Goal: Information Seeking & Learning: Learn about a topic

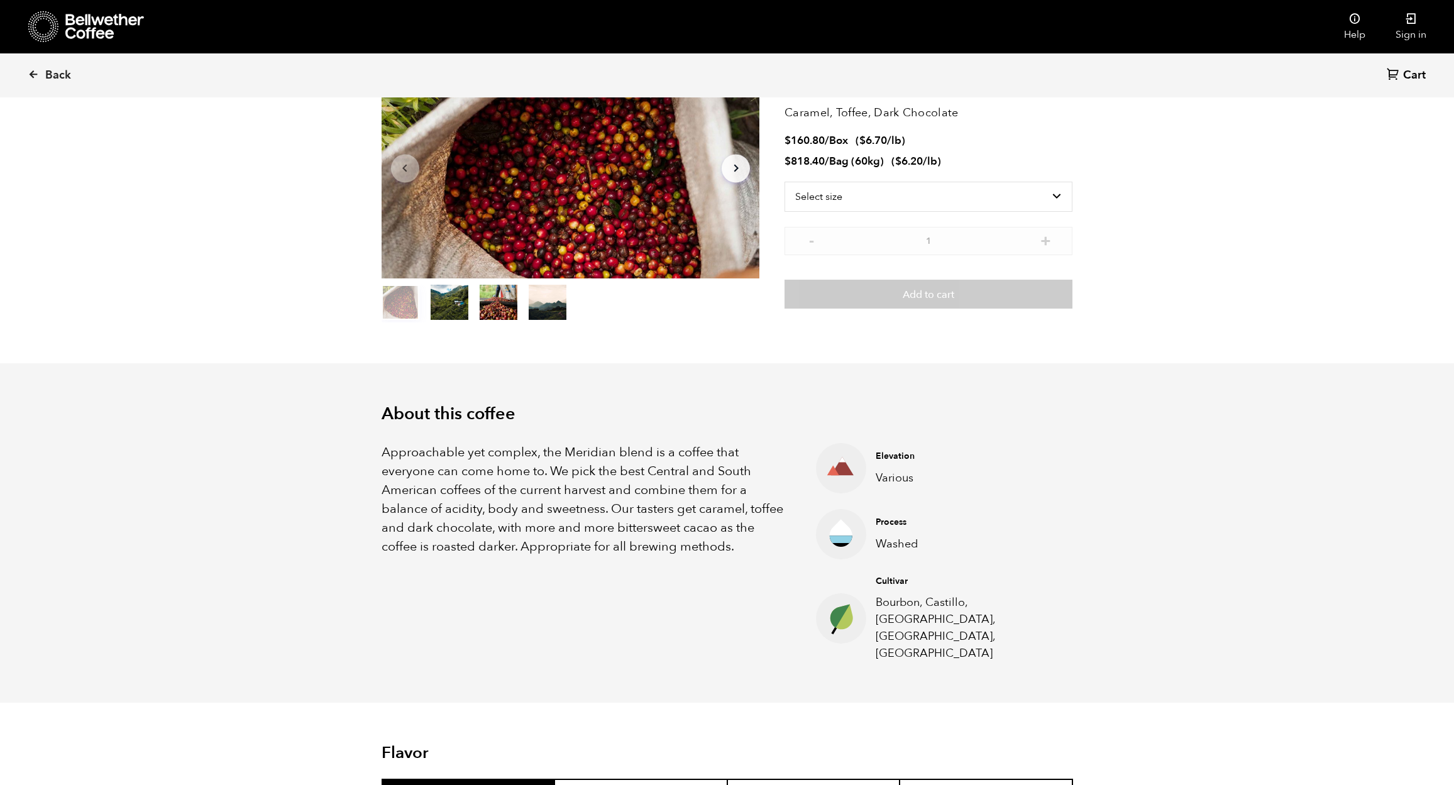
scroll to position [103, 0]
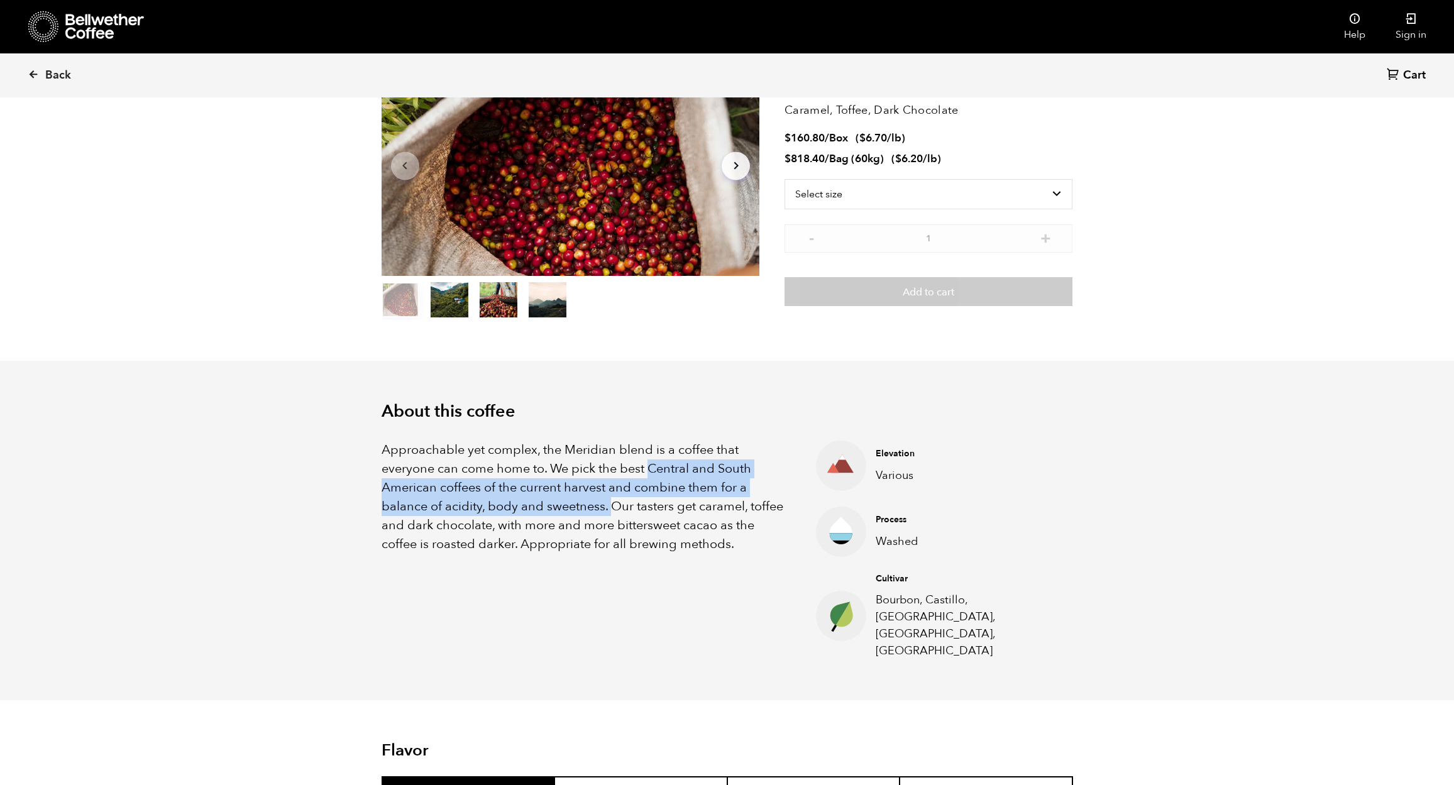
drag, startPoint x: 649, startPoint y: 468, endPoint x: 614, endPoint y: 501, distance: 48.5
click at [614, 502] on p "Approachable yet complex, the Meridian blend is a coffee that everyone can come…" at bounding box center [584, 497] width 404 height 113
copy p "Central and South American coffees of the current harvest and combine them for …"
click at [727, 467] on p "Approachable yet complex, the Meridian blend is a coffee that everyone can come…" at bounding box center [584, 497] width 404 height 113
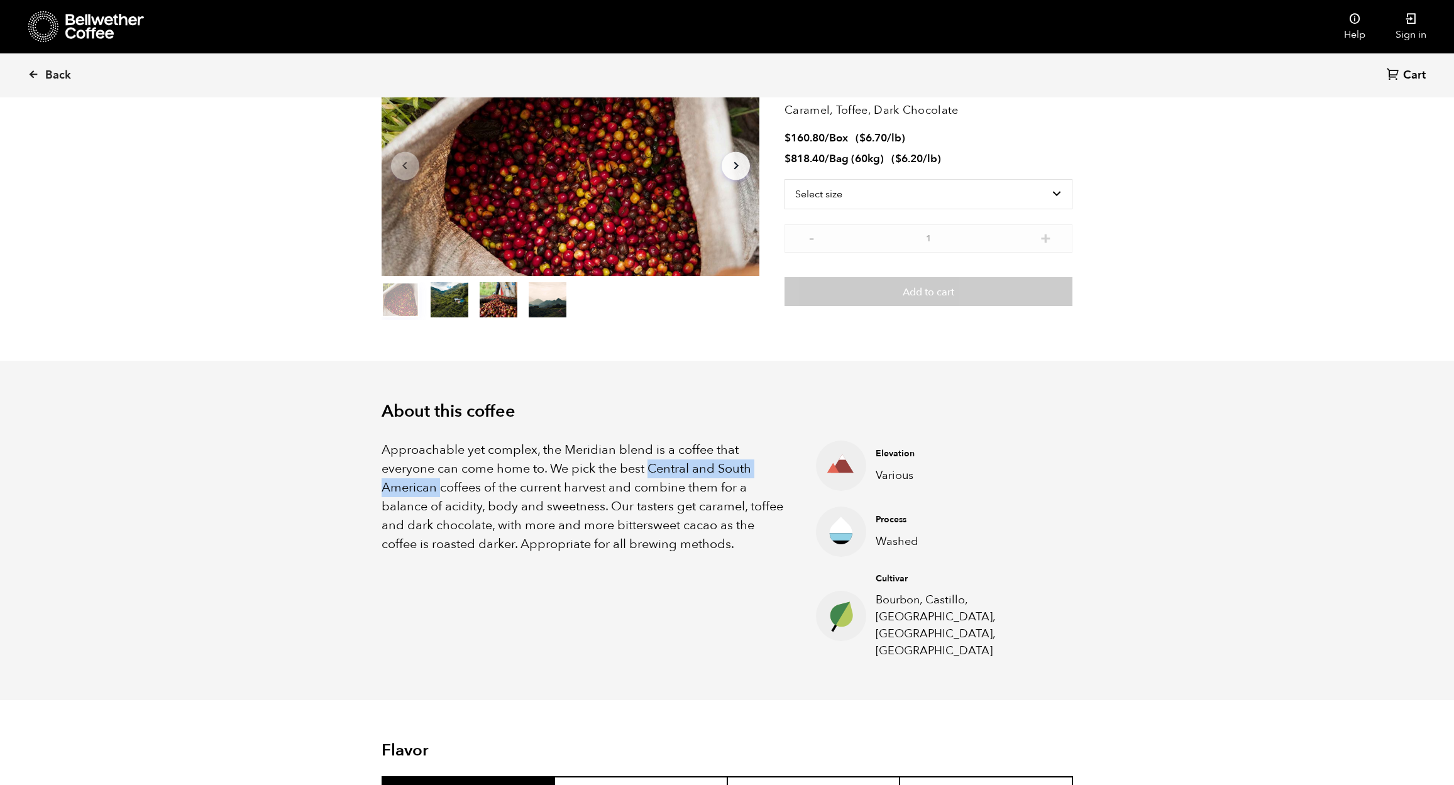
drag, startPoint x: 649, startPoint y: 465, endPoint x: 439, endPoint y: 489, distance: 212.0
click at [439, 489] on p "Approachable yet complex, the Meridian blend is a coffee that everyone can come…" at bounding box center [584, 497] width 404 height 113
copy p "Central and South American"
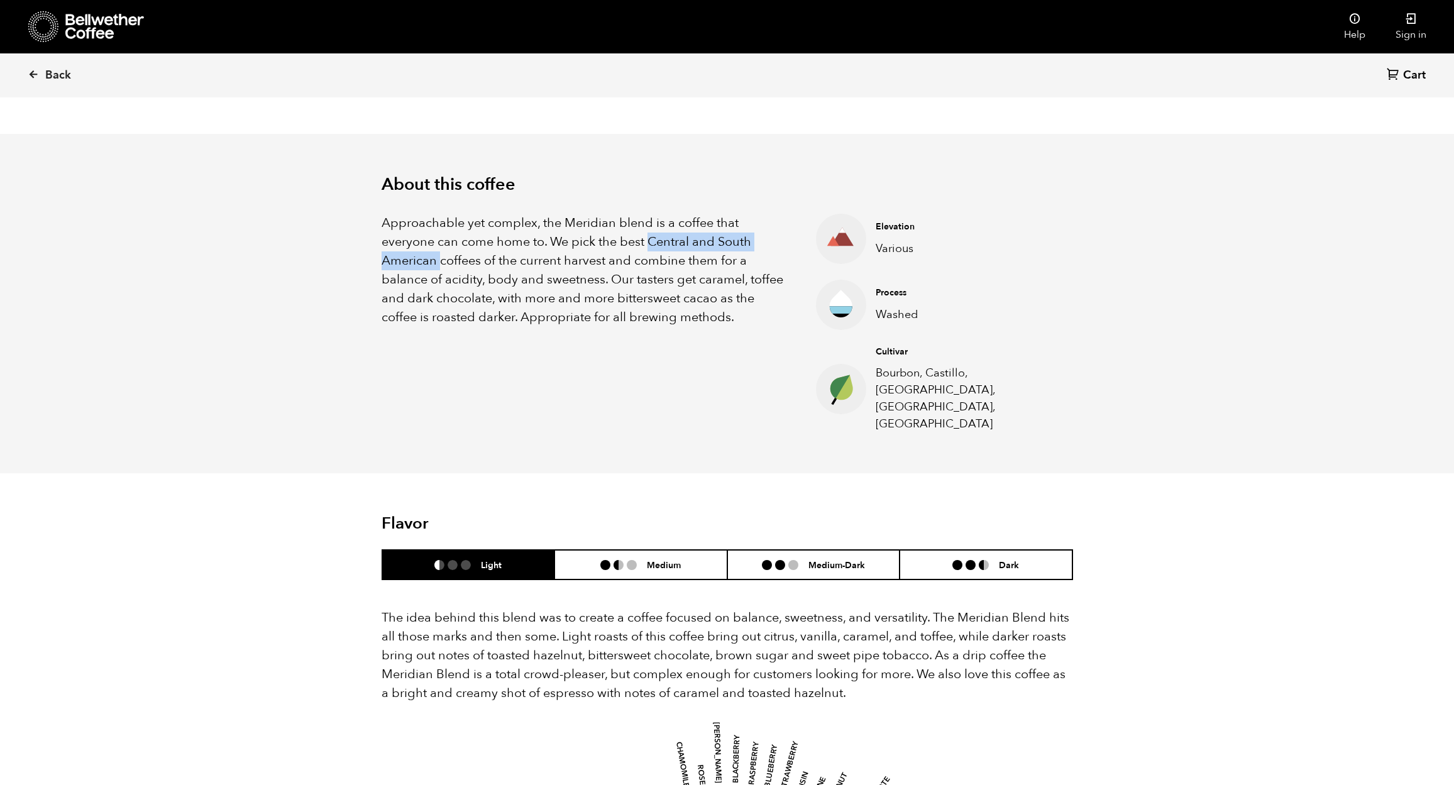
scroll to position [349, 0]
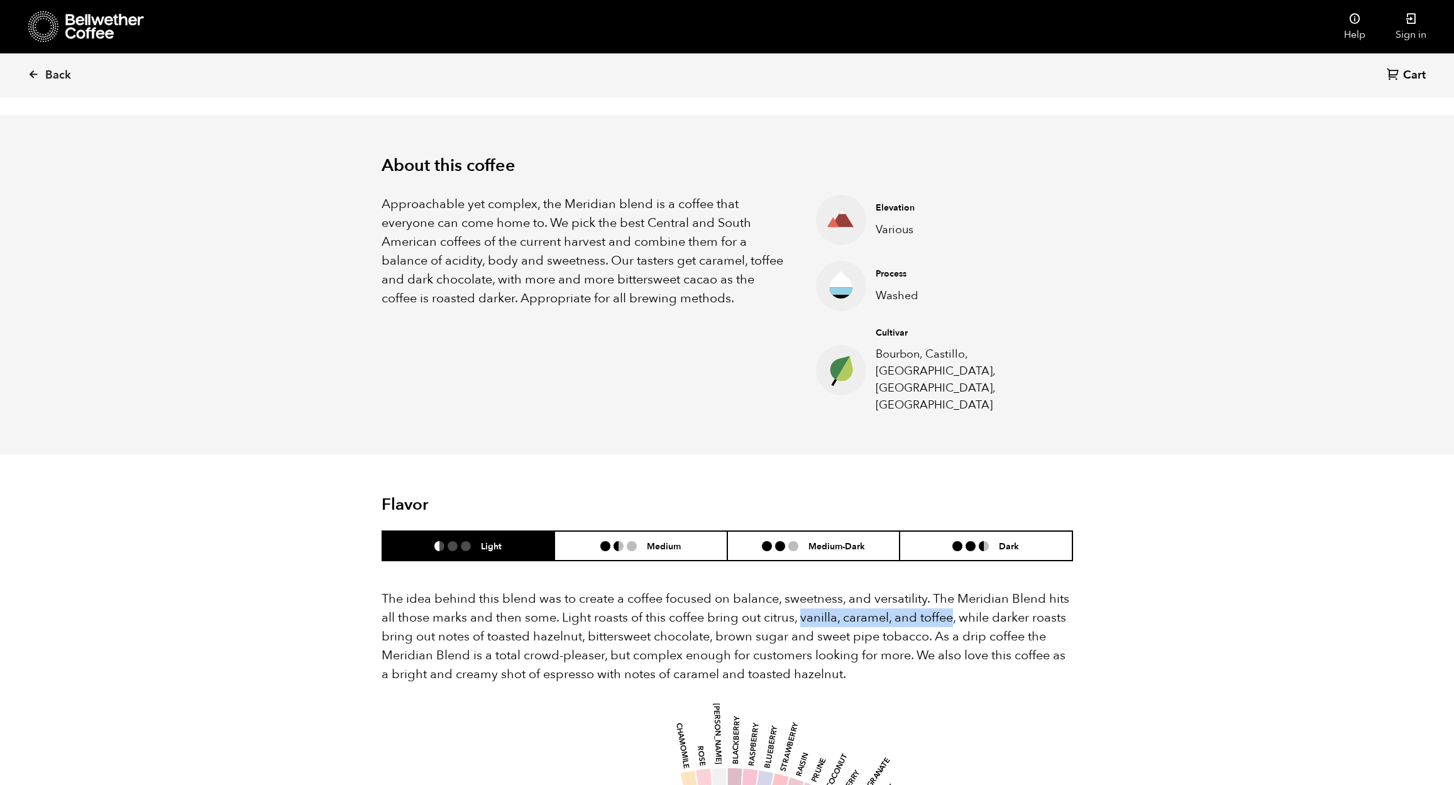
drag, startPoint x: 801, startPoint y: 582, endPoint x: 953, endPoint y: 583, distance: 152.1
click at [953, 590] on p "The idea behind this blend was to create a coffee focused on balance, sweetness…" at bounding box center [728, 637] width 692 height 94
copy p "vanilla, caramel, and toffee"
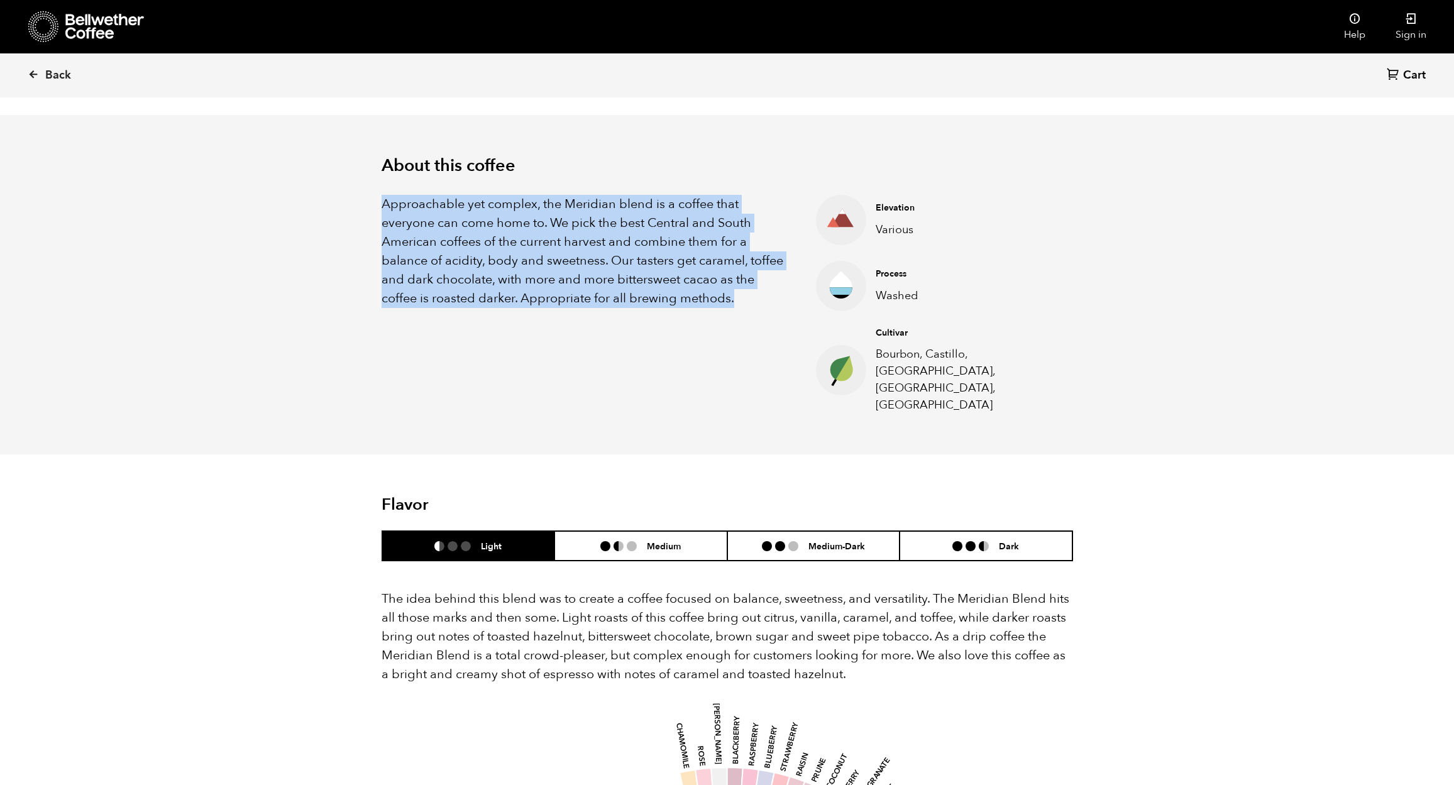
drag, startPoint x: 382, startPoint y: 198, endPoint x: 743, endPoint y: 296, distance: 373.9
click at [743, 296] on p "Approachable yet complex, the Meridian blend is a coffee that everyone can come…" at bounding box center [584, 251] width 404 height 113
copy p "Approachable yet complex, the Meridian blend is a coffee that everyone can come…"
